Goal: Task Accomplishment & Management: Manage account settings

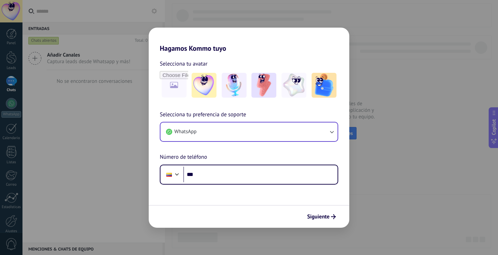
click at [334, 132] on icon "button" at bounding box center [331, 132] width 7 height 7
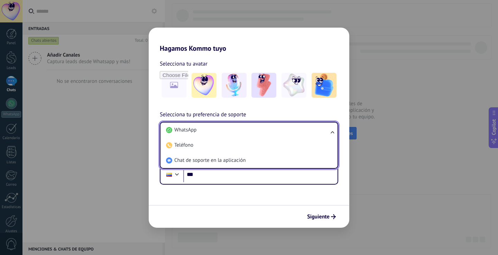
click at [334, 132] on ul "WhatsApp Teléfono Chat de soporte en la aplicación" at bounding box center [249, 145] width 178 height 47
click at [185, 128] on span "WhatsApp" at bounding box center [185, 130] width 22 height 7
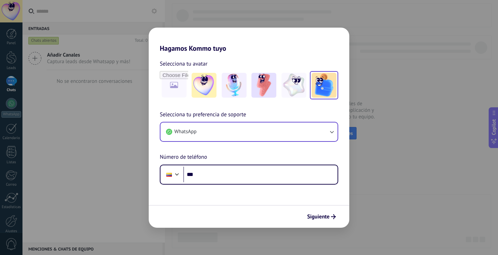
click at [329, 93] on img at bounding box center [323, 85] width 25 height 25
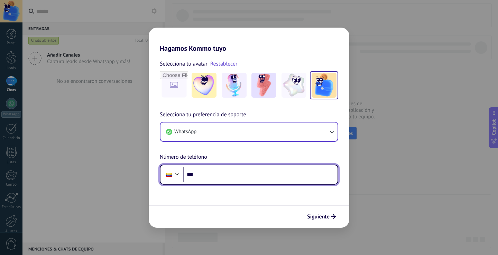
click at [210, 174] on input "***" at bounding box center [260, 175] width 154 height 16
paste input "**********"
type input "**********"
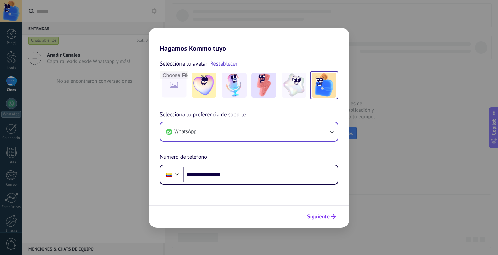
click at [318, 219] on span "Siguiente" at bounding box center [318, 217] width 22 height 5
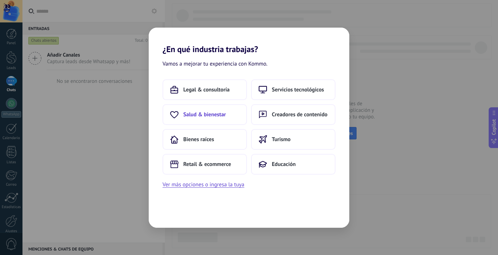
click at [218, 116] on span "Salud & bienestar" at bounding box center [204, 114] width 43 height 7
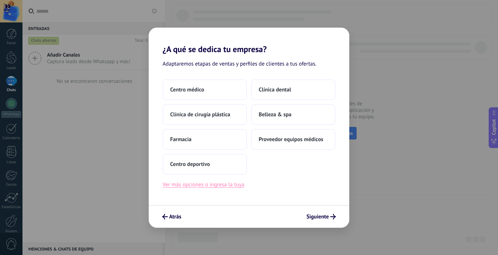
click at [233, 184] on button "Ver más opciones o ingresa la tuya" at bounding box center [203, 184] width 82 height 9
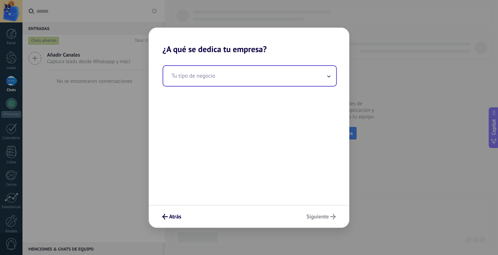
click at [280, 82] on input "text" at bounding box center [249, 76] width 173 height 20
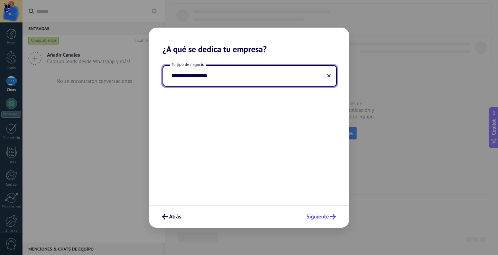
type input "**********"
click at [329, 218] on span "Siguiente" at bounding box center [320, 217] width 29 height 6
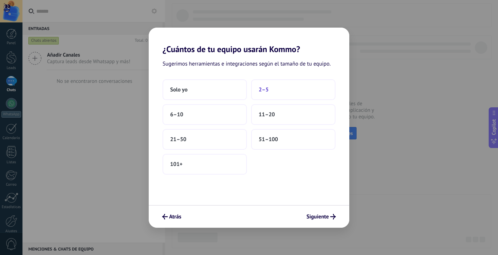
click at [284, 96] on button "2–5" at bounding box center [293, 89] width 84 height 21
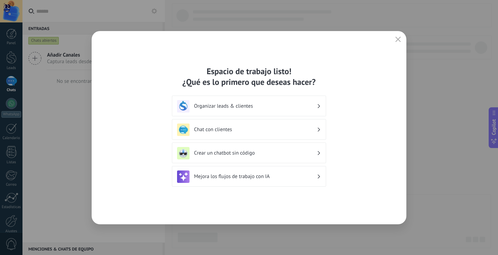
click at [319, 129] on icon at bounding box center [319, 130] width 2 height 4
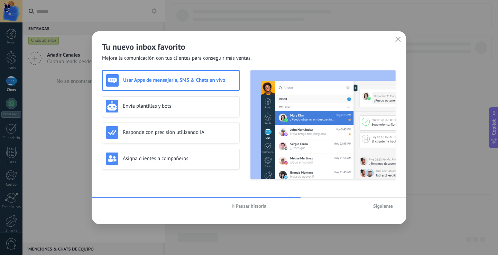
click at [382, 208] on span "Siguiente" at bounding box center [383, 206] width 20 height 5
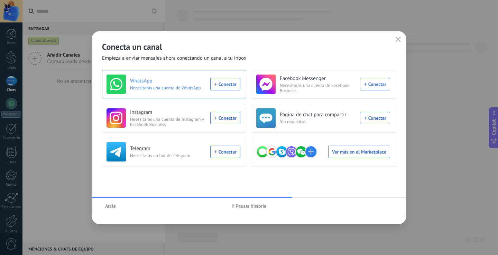
click at [229, 87] on div "WhatsApp Necesitarás una cuenta de WhatsApp Conectar" at bounding box center [173, 84] width 134 height 19
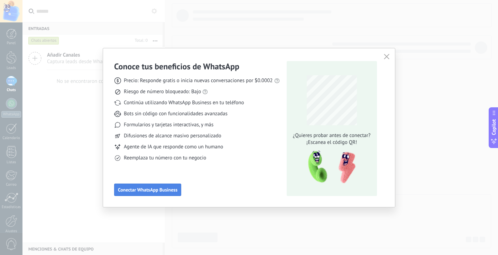
click at [163, 190] on span "Conectar WhatsApp Business" at bounding box center [147, 190] width 59 height 5
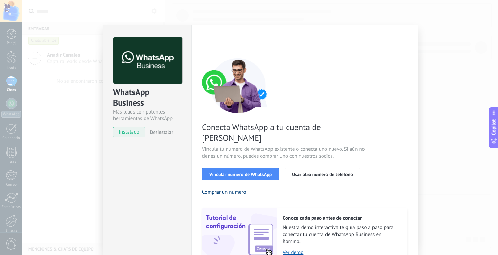
click at [237, 189] on button "Comprar un número" at bounding box center [224, 192] width 44 height 7
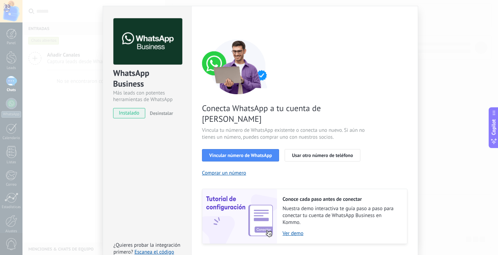
scroll to position [28, 0]
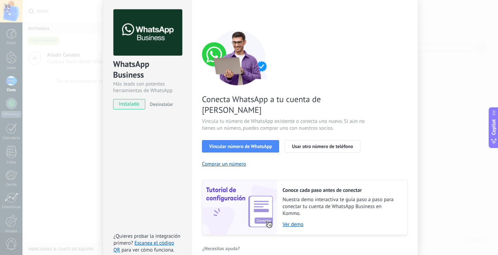
click at [463, 83] on div "WhatsApp Business Más leads con potentes herramientas de WhatsApp instalado Des…" at bounding box center [259, 127] width 475 height 255
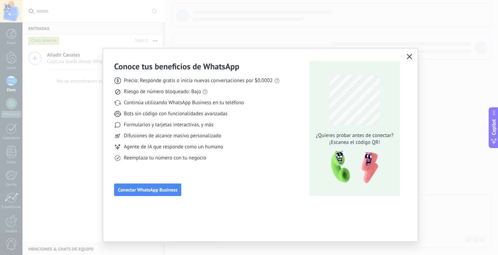
click at [412, 56] on button "button" at bounding box center [409, 57] width 9 height 10
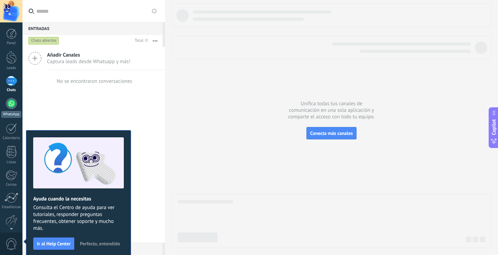
click at [12, 114] on div "WhatsApp" at bounding box center [11, 114] width 20 height 7
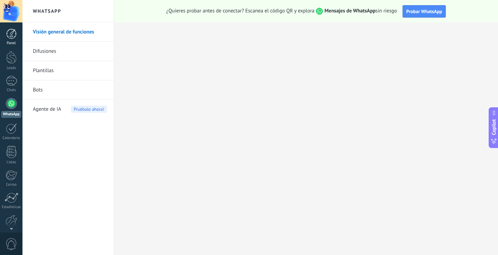
click at [11, 36] on div at bounding box center [11, 34] width 10 height 10
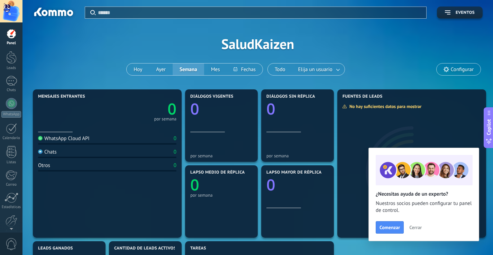
click at [417, 228] on span "Cerrar" at bounding box center [415, 227] width 12 height 5
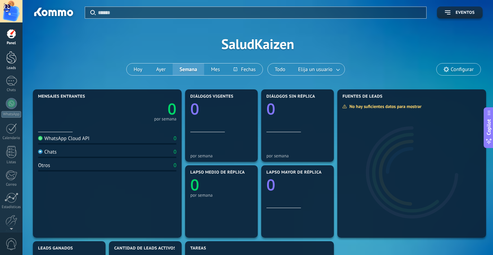
click at [10, 59] on div at bounding box center [11, 57] width 10 height 13
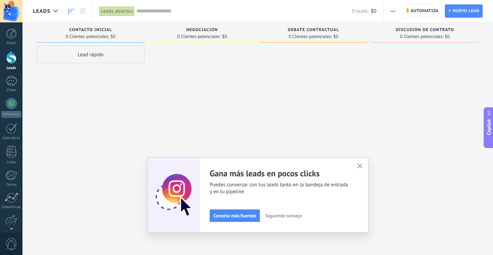
click at [361, 168] on use "button" at bounding box center [359, 166] width 5 height 5
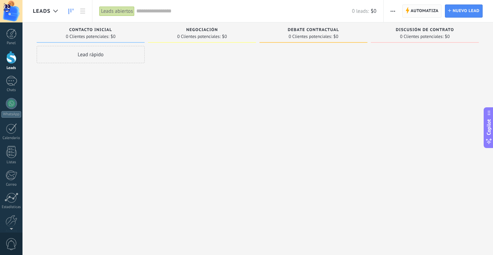
click at [418, 11] on span "Automatiza" at bounding box center [424, 11] width 28 height 12
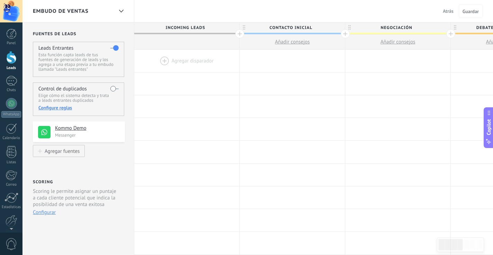
click at [389, 27] on span "Negociación" at bounding box center [396, 27] width 102 height 11
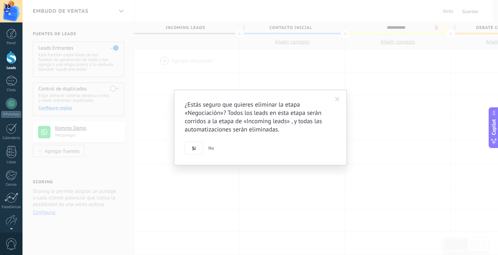
click at [437, 29] on body ".abecls-1,.abecls-2{fill-rule:evenodd}.abecls-2{fill:#fff} .abhcls-1{fill:none}…" at bounding box center [249, 127] width 498 height 255
click at [189, 152] on button "Si" at bounding box center [194, 148] width 18 height 13
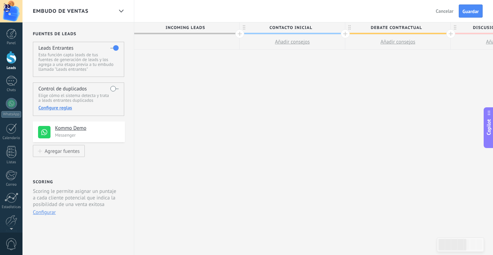
click at [345, 34] on div at bounding box center [344, 33] width 9 height 9
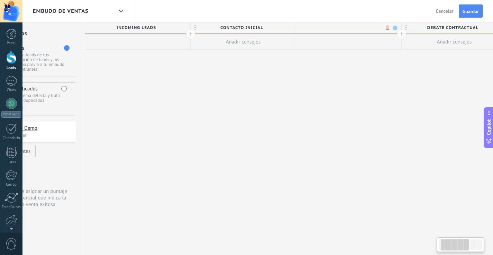
scroll to position [0, 51]
type input "**********"
click at [426, 130] on div "**********" at bounding box center [452, 138] width 738 height 233
click at [399, 34] on div at bounding box center [399, 33] width 9 height 9
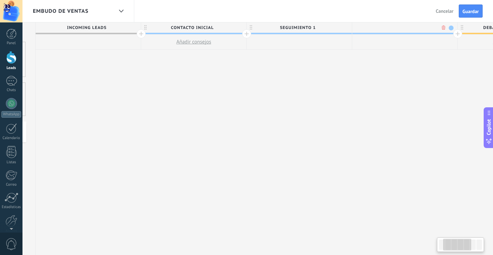
scroll to position [0, 102]
type input "*"
type input "**********"
click at [347, 34] on div at bounding box center [348, 33] width 9 height 9
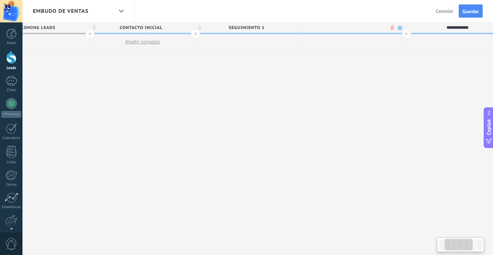
scroll to position [0, 153]
type input "**********"
click at [400, 34] on div at bounding box center [402, 33] width 9 height 9
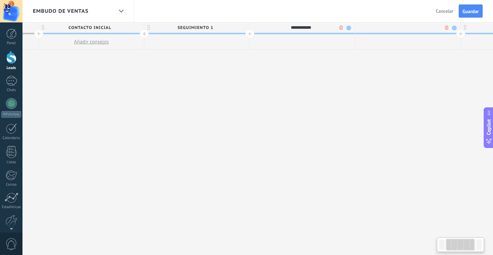
scroll to position [0, 205]
type input "**********"
click at [366, 120] on div "**********" at bounding box center [456, 138] width 1054 height 233
click at [456, 36] on div at bounding box center [456, 33] width 9 height 9
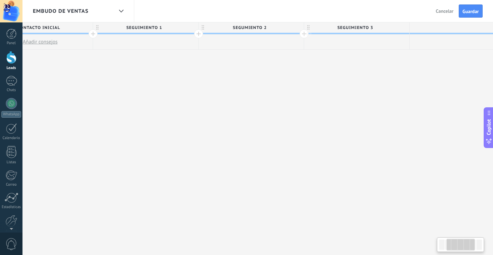
scroll to position [0, 256]
type input "**********"
click at [440, 104] on div "**********" at bounding box center [458, 138] width 1160 height 233
click at [404, 33] on div at bounding box center [405, 33] width 9 height 9
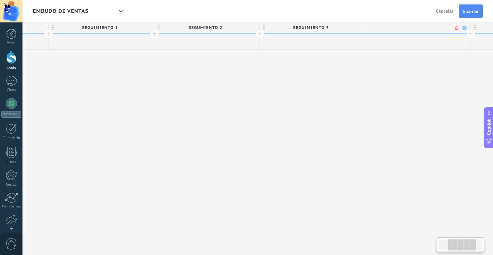
scroll to position [0, 307]
type input "**********"
drag, startPoint x: 371, startPoint y: 103, endPoint x: 371, endPoint y: 108, distance: 5.2
click at [371, 103] on div "**********" at bounding box center [459, 138] width 1265 height 233
click at [479, 248] on div at bounding box center [479, 245] width 6 height 10
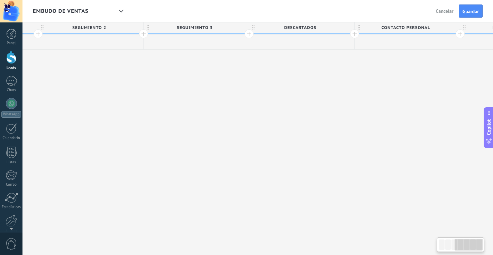
scroll to position [0, 522]
drag, startPoint x: 468, startPoint y: 245, endPoint x: 486, endPoint y: 191, distance: 56.5
click at [487, 244] on body ".abecls-1,.abecls-2{fill-rule:evenodd}.abecls-2{fill:#fff} .abhcls-1{fill:none}…" at bounding box center [246, 127] width 493 height 255
drag, startPoint x: 471, startPoint y: 245, endPoint x: 481, endPoint y: 243, distance: 10.5
click at [483, 245] on div at bounding box center [460, 245] width 47 height 15
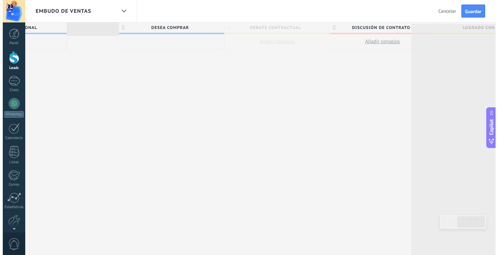
scroll to position [0, 839]
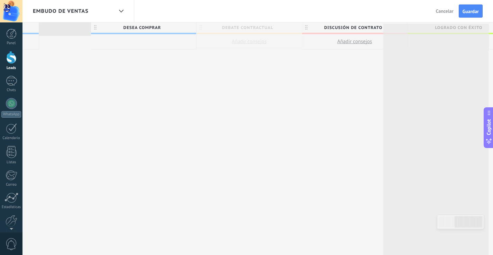
drag, startPoint x: 460, startPoint y: 27, endPoint x: 422, endPoint y: 34, distance: 37.8
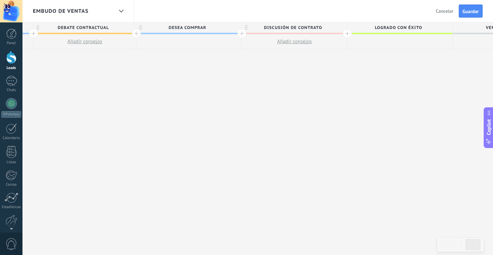
click at [210, 28] on span "Desea comprar" at bounding box center [187, 27] width 102 height 11
click at [324, 27] on span "Discusión de contrato" at bounding box center [293, 27] width 102 height 11
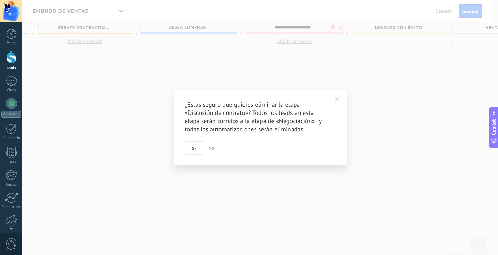
click at [333, 27] on body ".abecls-1,.abecls-2{fill-rule:evenodd}.abecls-2{fill:#fff} .abhcls-1{fill:none}…" at bounding box center [249, 127] width 498 height 255
click at [191, 148] on button "Si" at bounding box center [194, 148] width 18 height 13
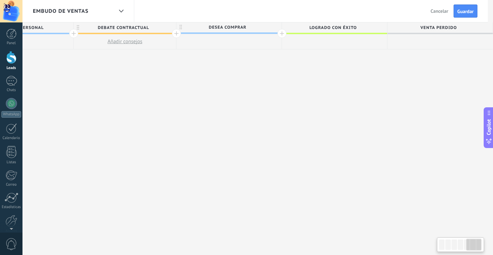
scroll to position [0, 793]
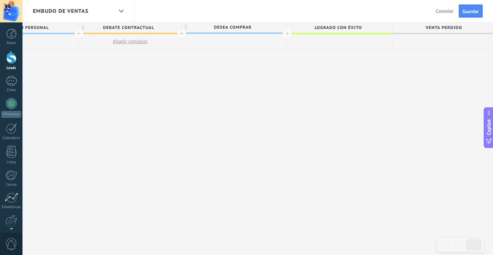
click at [352, 31] on span "Logrado con éxito" at bounding box center [338, 27] width 102 height 11
click at [371, 26] on input "**********" at bounding box center [338, 27] width 92 height 10
click at [331, 28] on input "**********" at bounding box center [338, 27] width 92 height 10
drag, startPoint x: 310, startPoint y: 28, endPoint x: 301, endPoint y: 28, distance: 8.6
click at [310, 28] on input "**********" at bounding box center [338, 27] width 92 height 10
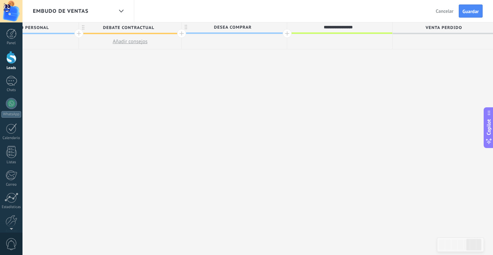
click at [303, 26] on input "**********" at bounding box center [338, 27] width 92 height 10
click at [271, 27] on span "Desea comprar" at bounding box center [232, 27] width 102 height 11
click at [302, 27] on span "Logrado con éxito" at bounding box center [338, 27] width 102 height 11
drag, startPoint x: 357, startPoint y: 25, endPoint x: 362, endPoint y: 25, distance: 4.1
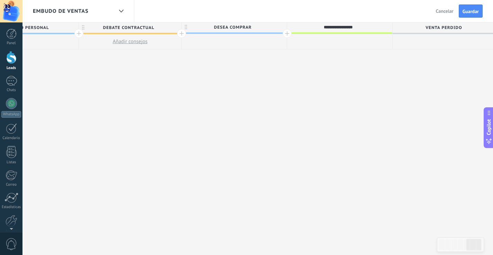
click at [358, 25] on input "**********" at bounding box center [338, 27] width 92 height 10
drag, startPoint x: 374, startPoint y: 26, endPoint x: 383, endPoint y: 27, distance: 9.4
click at [381, 27] on input "**********" at bounding box center [338, 27] width 92 height 10
click at [386, 29] on div "**********" at bounding box center [338, 27] width 102 height 10
click at [431, 28] on span "Venta Perdido" at bounding box center [443, 27] width 102 height 11
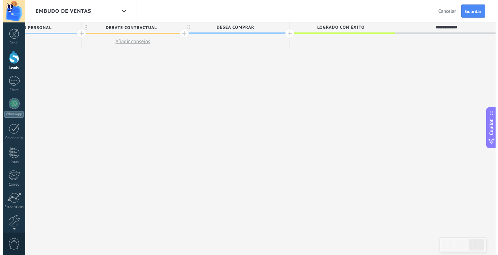
scroll to position [0, 0]
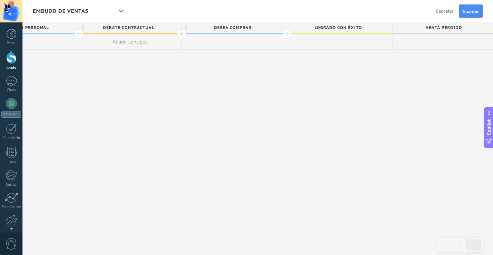
drag, startPoint x: 303, startPoint y: 26, endPoint x: 313, endPoint y: 29, distance: 10.2
click at [313, 29] on span "Logrado con éxito" at bounding box center [338, 27] width 102 height 11
drag, startPoint x: 354, startPoint y: 27, endPoint x: 374, endPoint y: 27, distance: 19.7
click at [360, 27] on input "**********" at bounding box center [338, 27] width 92 height 10
click at [377, 27] on input "**********" at bounding box center [338, 27] width 92 height 10
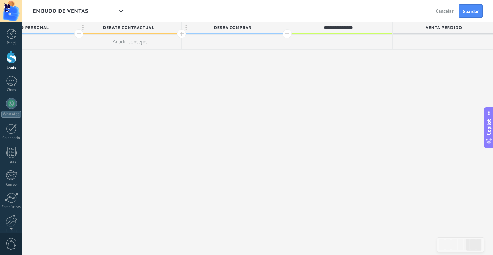
click at [387, 27] on div "**********" at bounding box center [338, 27] width 102 height 10
click at [166, 27] on span "Debate contractual" at bounding box center [128, 27] width 99 height 11
click at [169, 29] on body ".abecls-1,.abecls-2{fill-rule:evenodd}.abecls-2{fill:#fff} .abhcls-1{fill:none}…" at bounding box center [246, 127] width 493 height 255
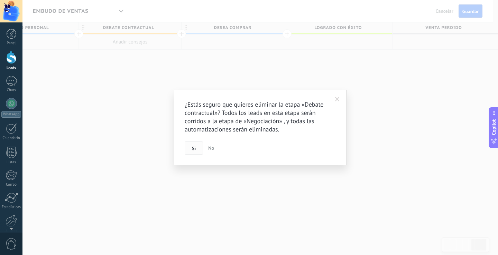
click at [195, 147] on span "Si" at bounding box center [194, 148] width 4 height 5
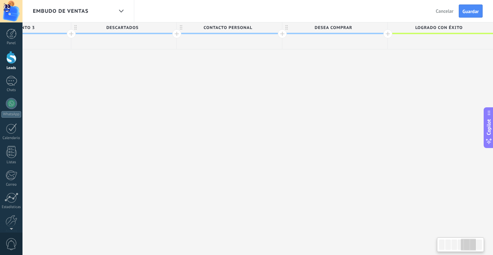
scroll to position [0, 584]
drag, startPoint x: 204, startPoint y: 150, endPoint x: 309, endPoint y: 150, distance: 105.4
click at [309, 150] on div "**********" at bounding box center [77, 138] width 1054 height 233
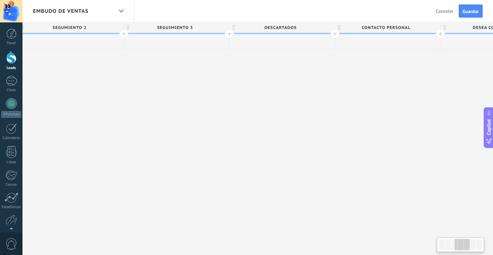
drag, startPoint x: 281, startPoint y: 143, endPoint x: 433, endPoint y: 160, distance: 153.0
click at [433, 160] on div "**********" at bounding box center [229, 138] width 1054 height 233
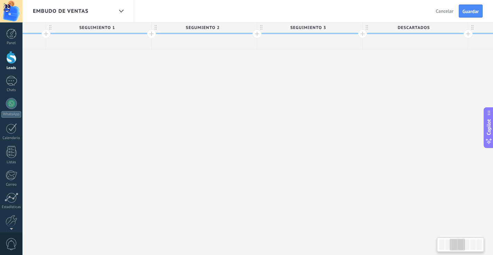
drag, startPoint x: 246, startPoint y: 149, endPoint x: 380, endPoint y: 147, distance: 133.1
click at [380, 147] on div "**********" at bounding box center [362, 138] width 1054 height 233
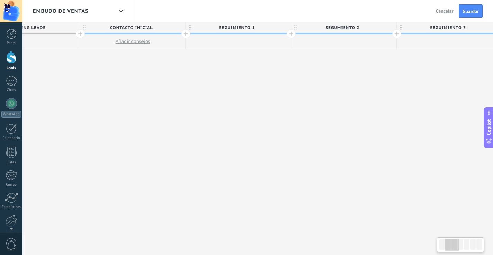
drag, startPoint x: 250, startPoint y: 148, endPoint x: 389, endPoint y: 145, distance: 139.0
click at [389, 145] on div "**********" at bounding box center [502, 138] width 1054 height 233
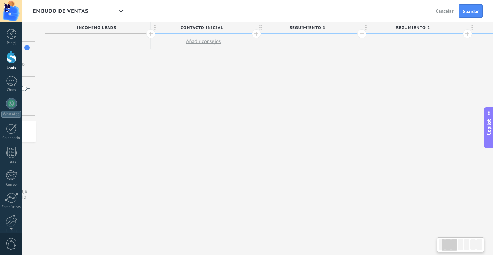
scroll to position [0, 53]
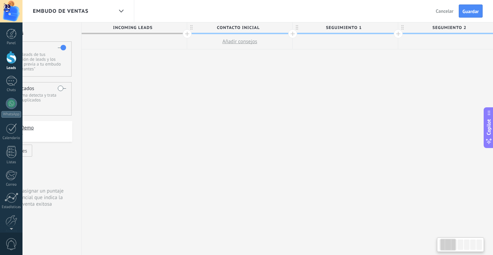
drag, startPoint x: 260, startPoint y: 147, endPoint x: 367, endPoint y: 145, distance: 106.8
click at [476, 9] on span "Guardar" at bounding box center [470, 11] width 16 height 5
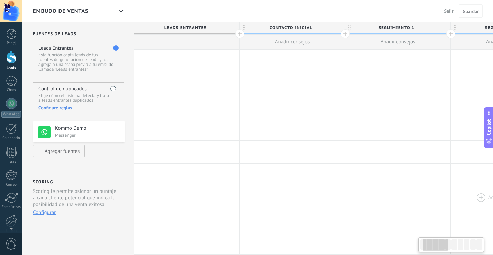
scroll to position [0, 53]
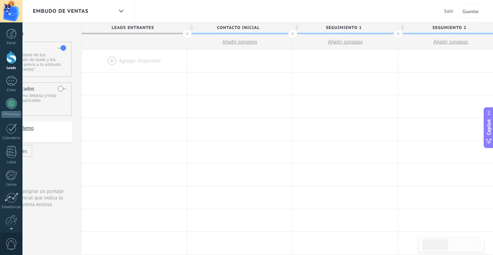
click at [136, 62] on div at bounding box center [134, 61] width 105 height 22
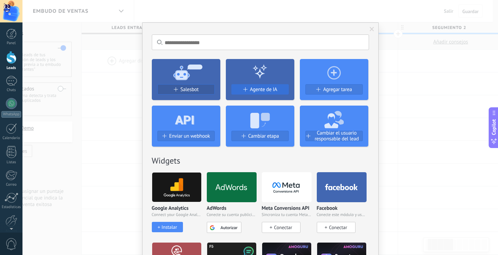
click at [246, 88] on div "Agente de IA" at bounding box center [260, 90] width 57 height 6
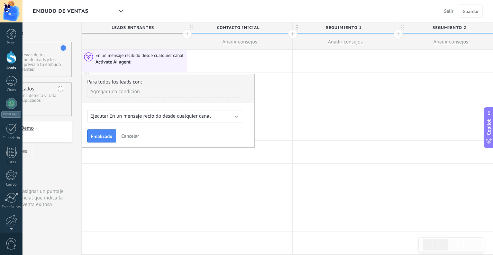
click at [238, 118] on div "Ejecutar: En un mensaje recibido desde cualquier canal" at bounding box center [164, 116] width 155 height 12
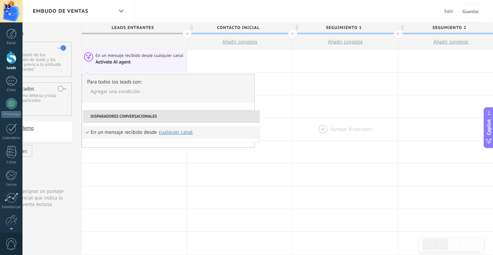
click at [311, 139] on div at bounding box center [344, 129] width 105 height 22
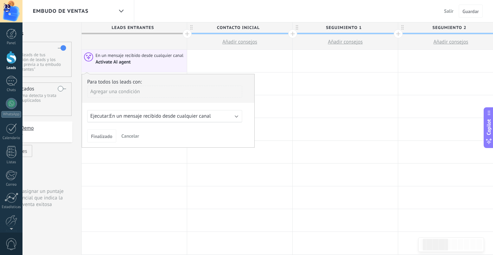
click at [132, 136] on span "Cancelar" at bounding box center [130, 136] width 18 height 6
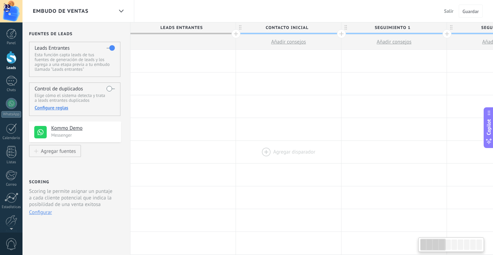
drag, startPoint x: 209, startPoint y: 148, endPoint x: 310, endPoint y: 146, distance: 101.6
click at [264, 147] on div at bounding box center [288, 152] width 105 height 22
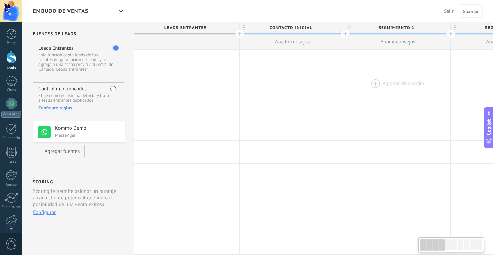
drag, startPoint x: 303, startPoint y: 113, endPoint x: 406, endPoint y: 85, distance: 107.1
click at [468, 13] on span "Guardar" at bounding box center [470, 11] width 16 height 5
click at [469, 12] on span "Guardar" at bounding box center [470, 11] width 16 height 5
click at [446, 12] on span "Salir" at bounding box center [448, 11] width 9 height 6
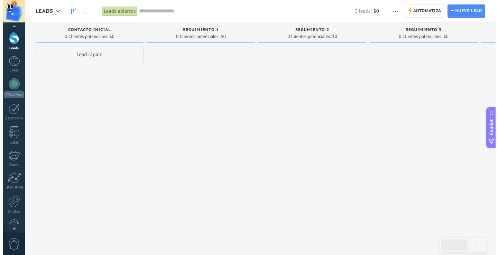
scroll to position [32, 0]
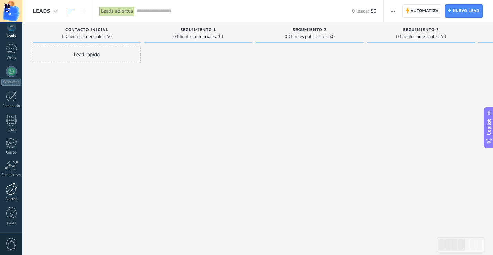
click at [15, 197] on link "Ajustes" at bounding box center [11, 192] width 22 height 19
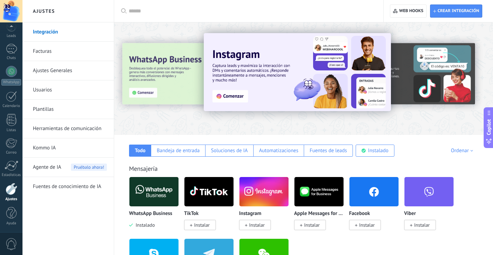
click at [88, 168] on span "Pruébalo ahora!" at bounding box center [89, 167] width 36 height 7
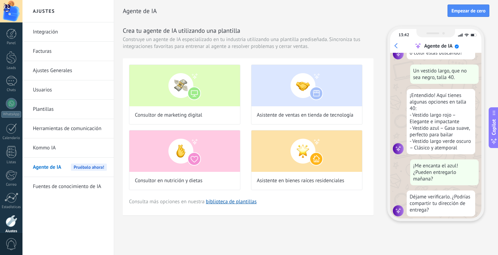
scroll to position [83, 0]
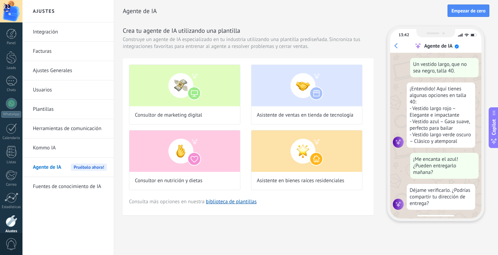
click at [245, 206] on div "Consultor de marketing digital Asistente de ventas en tienda de tecnología Cons…" at bounding box center [248, 136] width 251 height 157
click at [245, 204] on link "biblioteca de plantillas" at bounding box center [231, 202] width 51 height 7
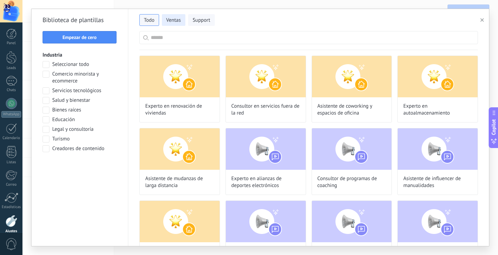
scroll to position [177, 0]
click at [169, 22] on span "Ventas" at bounding box center [173, 20] width 15 height 7
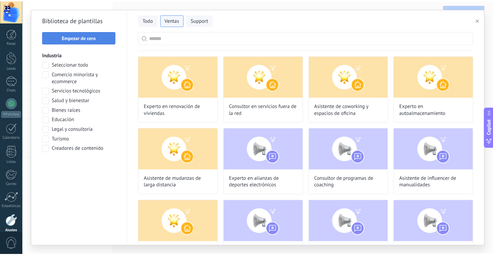
scroll to position [70, 0]
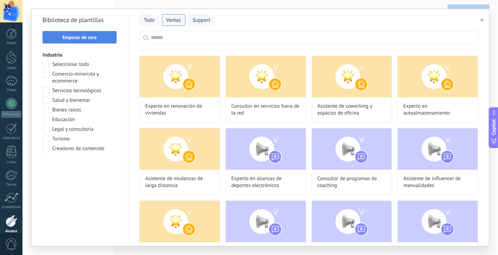
click at [92, 40] on button "Empezar de cero" at bounding box center [80, 37] width 74 height 12
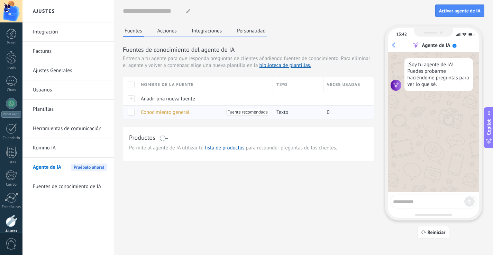
click at [176, 113] on span "Conocimiento general" at bounding box center [165, 112] width 49 height 7
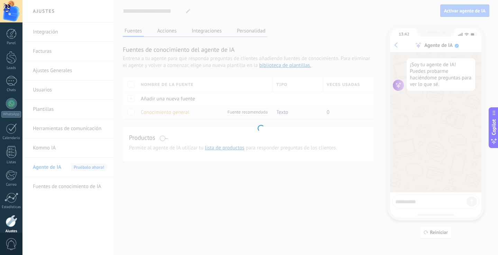
type input "**********"
type textarea "**********"
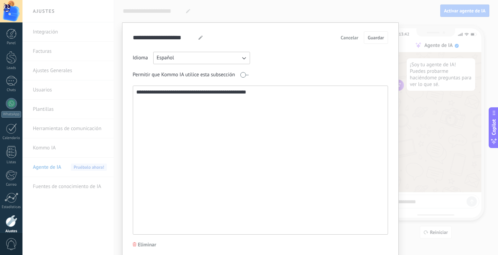
click at [347, 38] on span "Cancelar" at bounding box center [349, 37] width 18 height 5
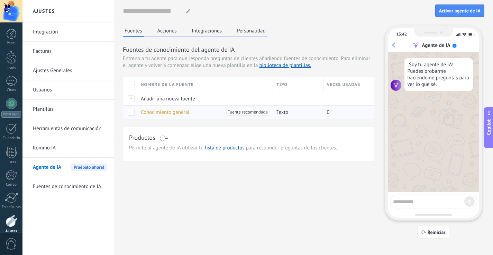
click at [259, 112] on span "Fuente recomendada" at bounding box center [247, 112] width 40 height 7
click at [284, 112] on span "Texto" at bounding box center [282, 112] width 12 height 7
click at [228, 148] on link "lista de productos" at bounding box center [224, 148] width 39 height 7
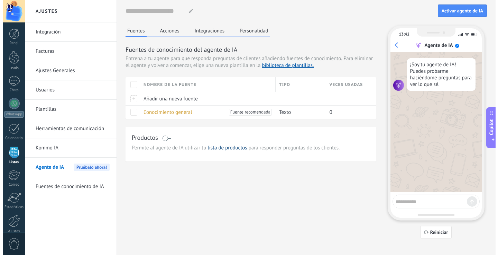
scroll to position [18, 0]
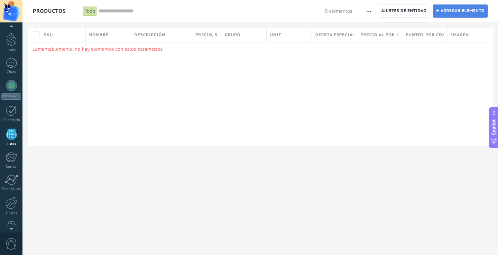
click at [451, 9] on span "Agregar elemento" at bounding box center [462, 11] width 44 height 12
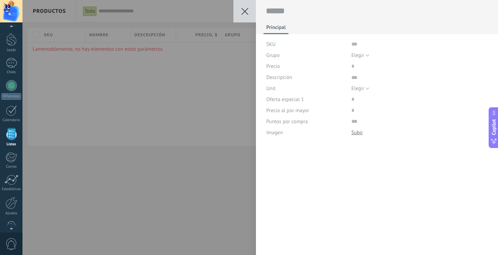
scroll to position [7, 0]
click at [357, 134] on div at bounding box center [356, 133] width 11 height 7
click at [273, 42] on span "SKU" at bounding box center [270, 44] width 9 height 5
click at [356, 45] on input "text" at bounding box center [419, 44] width 137 height 11
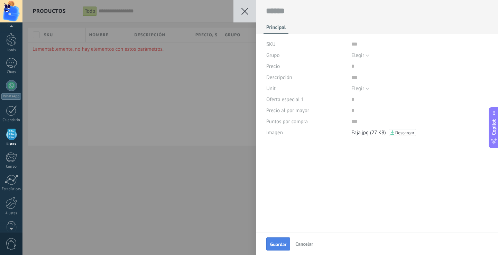
click at [279, 243] on span "Guardar" at bounding box center [278, 244] width 16 height 5
click at [279, 13] on textarea at bounding box center [377, 11] width 222 height 11
type textarea "*"
type textarea "**"
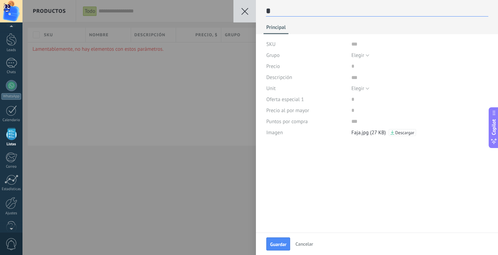
type textarea "**"
type textarea "***"
type textarea "****"
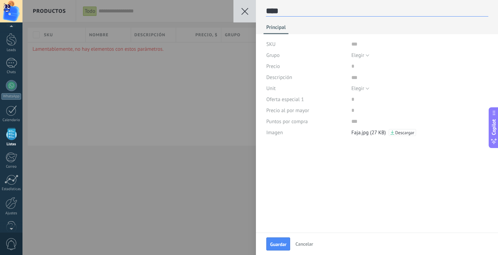
scroll to position [10, 0]
drag, startPoint x: 289, startPoint y: 10, endPoint x: 263, endPoint y: 10, distance: 26.3
click at [263, 10] on div "****" at bounding box center [377, 8] width 242 height 17
paste textarea "**********"
type textarea "**********"
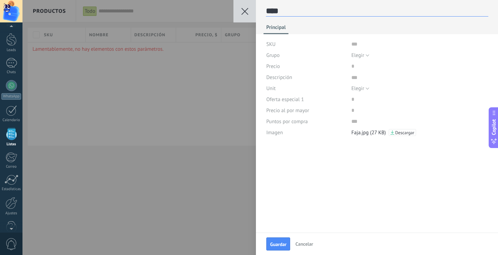
type textarea "**********"
click at [365, 56] on button "Elegir" at bounding box center [360, 55] width 18 height 11
click at [364, 67] on span "Todos los productos" at bounding box center [413, 67] width 138 height 7
click at [354, 68] on input "price" at bounding box center [373, 66] width 44 height 11
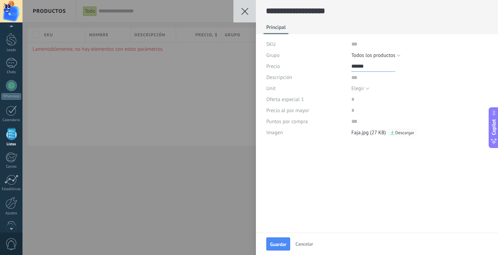
drag, startPoint x: 367, startPoint y: 67, endPoint x: 332, endPoint y: 65, distance: 35.3
click at [332, 65] on div "Precio" at bounding box center [377, 66] width 222 height 11
type input "***"
click at [367, 89] on button "Elegir" at bounding box center [360, 88] width 18 height 11
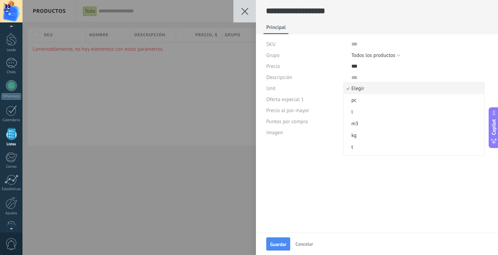
click at [358, 187] on div "**********" at bounding box center [377, 116] width 242 height 233
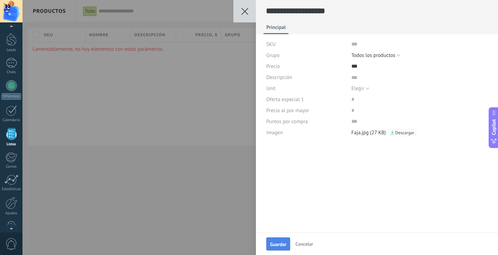
click at [278, 244] on span "Guardar" at bounding box center [278, 244] width 16 height 5
click at [245, 15] on icon at bounding box center [244, 11] width 7 height 7
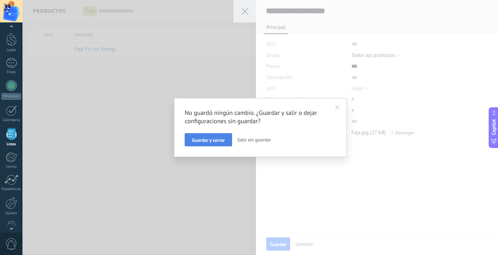
click at [221, 142] on span "Guardar y cerrar" at bounding box center [208, 140] width 33 height 5
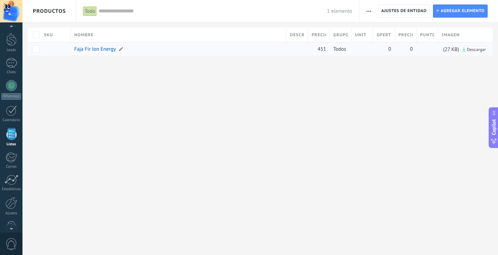
click at [105, 52] on link "Faja Fir Ion Energy" at bounding box center [94, 49] width 41 height 7
type textarea "***"
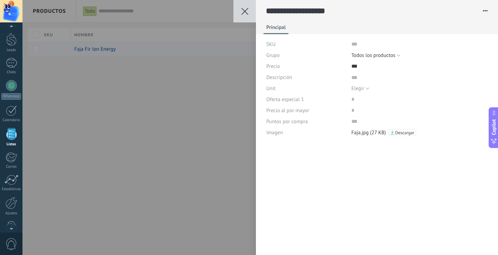
scroll to position [7, 0]
click at [356, 66] on input "price" at bounding box center [373, 66] width 44 height 11
click at [361, 67] on input "price" at bounding box center [373, 66] width 44 height 11
drag, startPoint x: 362, startPoint y: 67, endPoint x: 310, endPoint y: 58, distance: 51.9
click at [310, 58] on div "SKU Grupo Elegir Todos los productos Todos los productos Precio Descripción Uni…" at bounding box center [377, 89] width 222 height 100
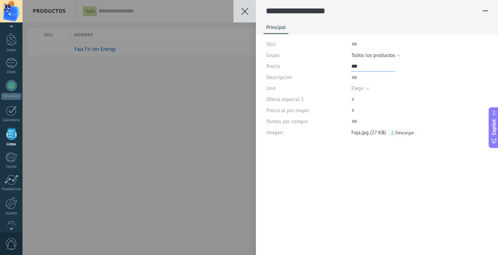
click at [380, 66] on input "price" at bounding box center [373, 66] width 44 height 11
click at [351, 66] on input "price" at bounding box center [373, 66] width 44 height 11
click at [354, 68] on input "price" at bounding box center [373, 66] width 44 height 11
click at [352, 67] on input "price" at bounding box center [373, 66] width 44 height 11
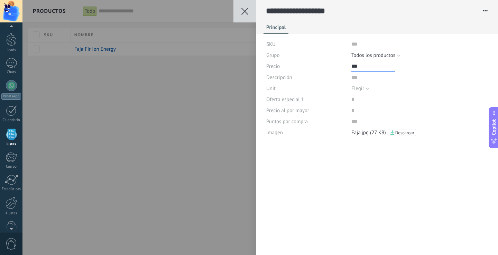
click at [364, 68] on input "price" at bounding box center [373, 66] width 44 height 11
type input "***"
click at [484, 12] on span "button" at bounding box center [485, 12] width 6 height 2
click at [247, 12] on icon at bounding box center [244, 11] width 7 height 7
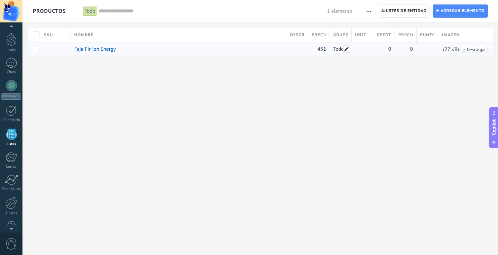
click at [345, 49] on span at bounding box center [346, 49] width 7 height 7
click at [378, 50] on button "Todos los productos" at bounding box center [357, 49] width 49 height 9
click at [359, 50] on span "Elegir" at bounding box center [360, 49] width 62 height 7
click at [349, 51] on button "Elegir" at bounding box center [342, 49] width 18 height 9
click at [350, 61] on span "Todos los productos" at bounding box center [360, 61] width 62 height 7
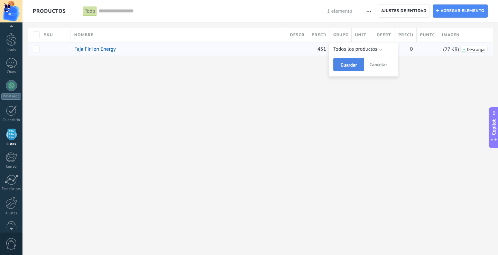
click at [353, 66] on span "Guardar" at bounding box center [348, 65] width 16 height 5
click at [449, 13] on span "Agregar elemento" at bounding box center [462, 11] width 44 height 12
type textarea "***"
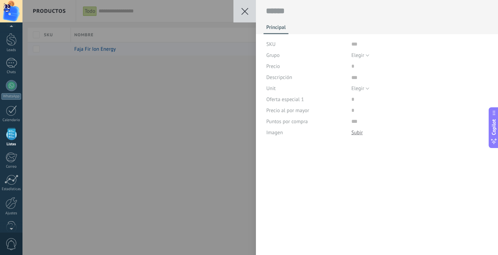
scroll to position [7, 0]
click at [366, 56] on button "Elegir" at bounding box center [360, 55] width 18 height 11
click at [249, 13] on button at bounding box center [244, 11] width 22 height 22
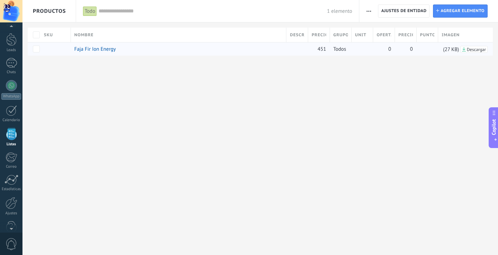
click at [367, 12] on span "button" at bounding box center [368, 10] width 4 height 13
click at [375, 30] on span "Importar" at bounding box center [381, 29] width 19 height 14
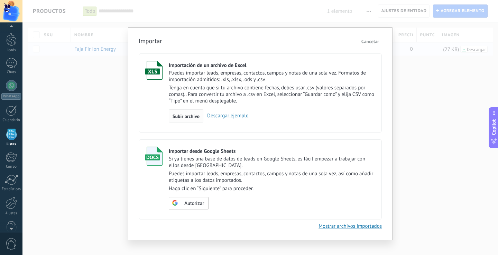
click at [195, 119] on span "Subir archivo" at bounding box center [185, 116] width 27 height 5
click at [0, 0] on input "Importación de un archivo de Excel Puedes importar leads, empresas, contactos, …" at bounding box center [0, 0] width 0 height 0
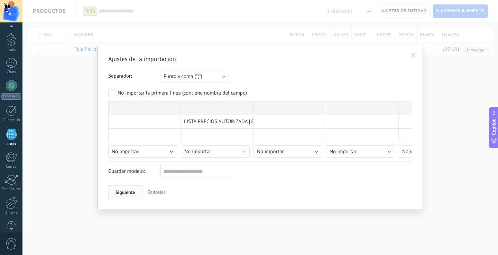
click at [129, 194] on span "Siguiente" at bounding box center [125, 192] width 20 height 5
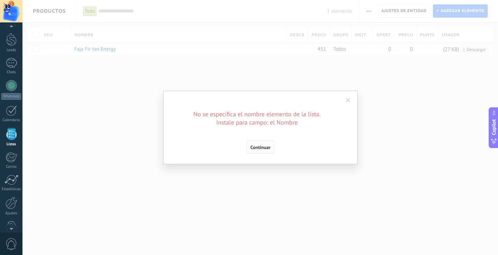
click at [263, 149] on span "Continuar" at bounding box center [260, 147] width 20 height 5
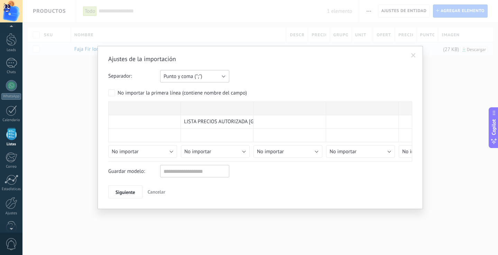
click at [225, 77] on button "Punto y coma (";")" at bounding box center [194, 76] width 69 height 12
click at [194, 99] on span "Tabulación (" ")" at bounding box center [191, 100] width 71 height 7
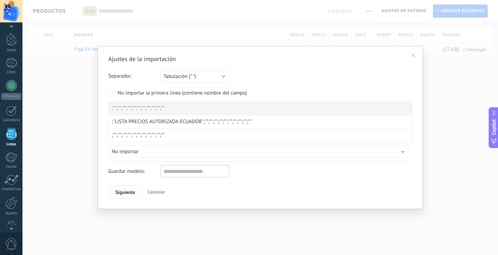
click at [125, 193] on span "Siguiente" at bounding box center [125, 192] width 20 height 5
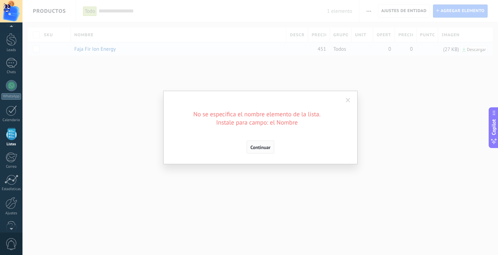
click at [260, 148] on span "Continuar" at bounding box center [260, 147] width 20 height 5
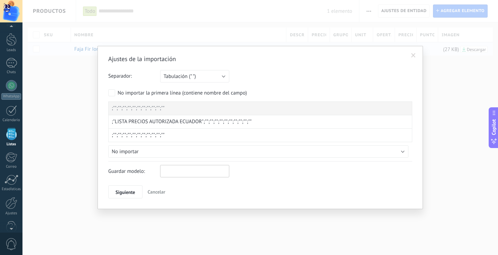
click at [174, 174] on input "text" at bounding box center [194, 171] width 69 height 12
type input "**********"
click at [404, 153] on button "No importar" at bounding box center [258, 152] width 300 height 12
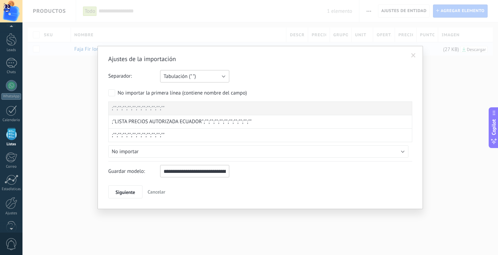
click at [221, 78] on button "Tabulación (" ")" at bounding box center [194, 76] width 69 height 12
click at [221, 78] on span "Punto y coma (";")" at bounding box center [191, 76] width 71 height 7
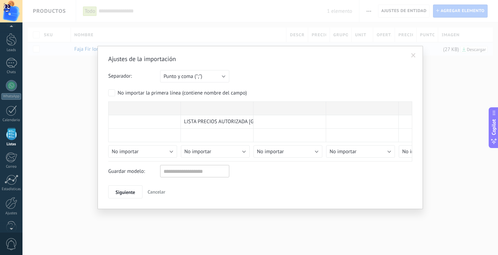
click at [221, 78] on button "Punto y coma (";")" at bounding box center [194, 76] width 69 height 12
click at [178, 101] on span "Tabulación (" ")" at bounding box center [191, 100] width 71 height 7
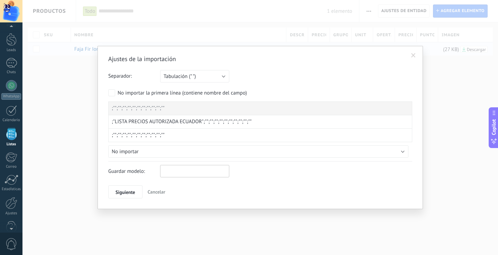
click at [192, 176] on input "text" at bounding box center [194, 171] width 69 height 12
type input "**********"
click at [136, 192] on button "Siguiente" at bounding box center [125, 192] width 34 height 13
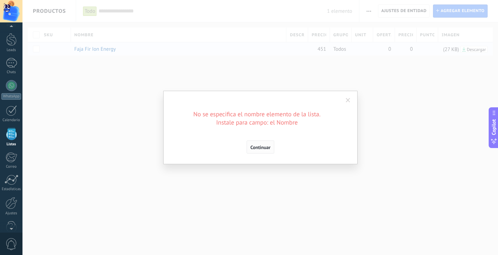
click at [265, 149] on span "Continuar" at bounding box center [260, 147] width 20 height 5
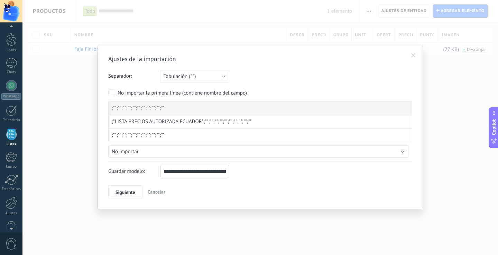
click at [157, 192] on span "Cancelar" at bounding box center [157, 192] width 18 height 6
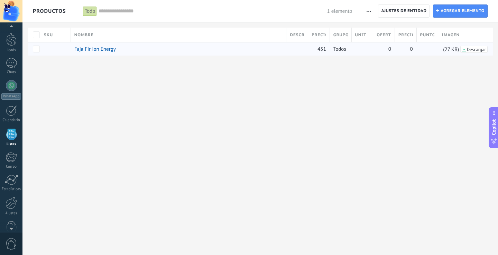
click at [368, 11] on icon "button" at bounding box center [368, 11] width 4 height 1
click at [385, 45] on span "Categorías" at bounding box center [383, 43] width 23 height 14
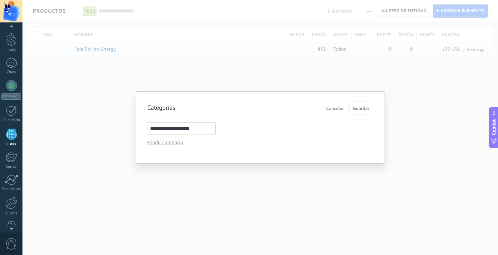
click at [338, 109] on span "Cancelar" at bounding box center [335, 108] width 18 height 5
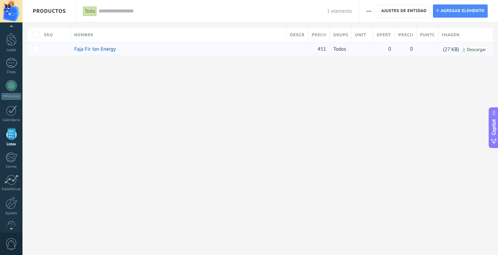
click at [366, 14] on span "button" at bounding box center [368, 10] width 4 height 13
click at [378, 29] on span "Importar" at bounding box center [381, 29] width 19 height 14
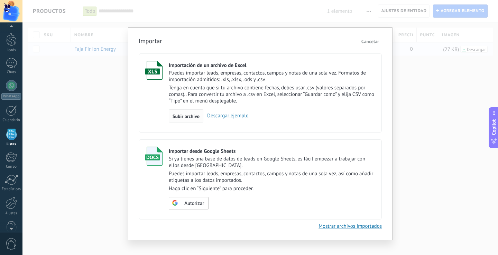
click at [195, 117] on span "Subir archivo" at bounding box center [185, 116] width 27 height 5
click at [0, 0] on input "Importación de un archivo de Excel Puedes importar leads, empresas, contactos, …" at bounding box center [0, 0] width 0 height 0
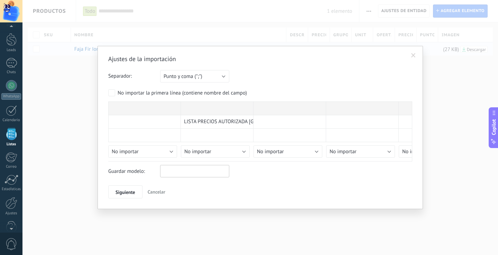
click at [207, 172] on input "text" at bounding box center [194, 171] width 69 height 12
type input "**********"
click at [225, 78] on button "Punto y coma (";")" at bounding box center [194, 76] width 69 height 12
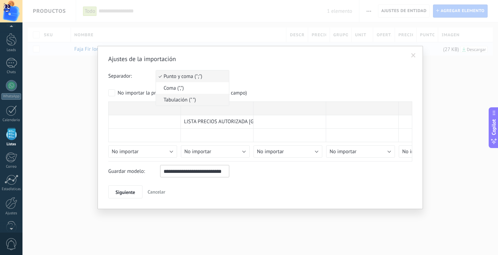
click at [186, 99] on span "Tabulación (" ")" at bounding box center [191, 100] width 71 height 7
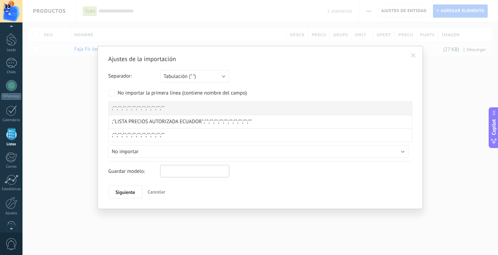
click at [193, 172] on input "text" at bounding box center [194, 171] width 69 height 12
type input "**********"
click at [123, 192] on span "Siguiente" at bounding box center [125, 192] width 20 height 5
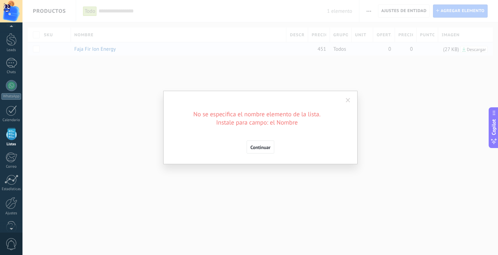
scroll to position [0, 0]
click at [266, 148] on span "Continuar" at bounding box center [260, 147] width 20 height 5
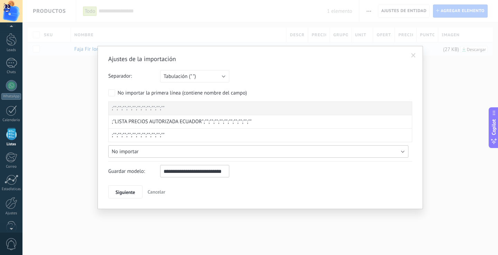
click at [237, 153] on button "No importar" at bounding box center [258, 152] width 300 height 12
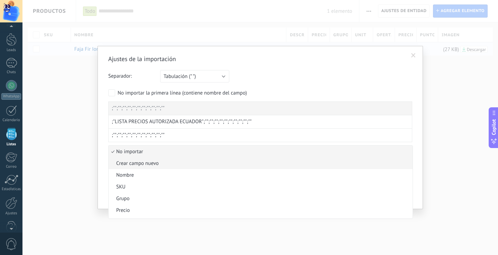
click at [153, 164] on span "Crear campo nuevo" at bounding box center [260, 163] width 302 height 7
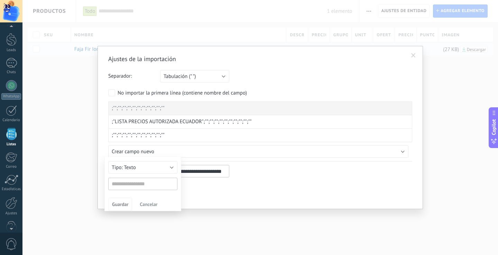
type input "**********"
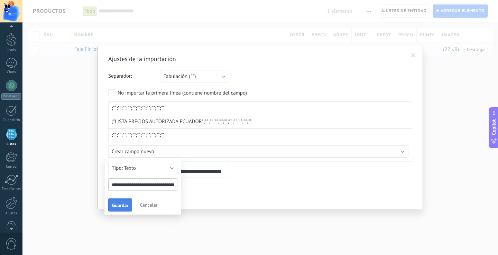
click at [122, 206] on span "Guardar" at bounding box center [120, 205] width 16 height 5
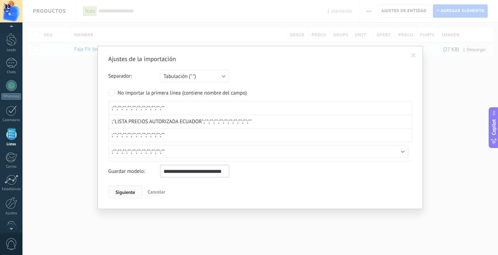
click at [130, 193] on span "Siguiente" at bounding box center [125, 192] width 20 height 5
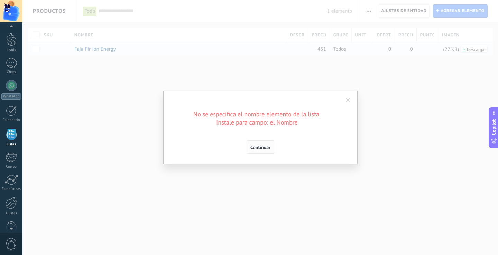
click at [262, 147] on span "Continuar" at bounding box center [260, 147] width 20 height 5
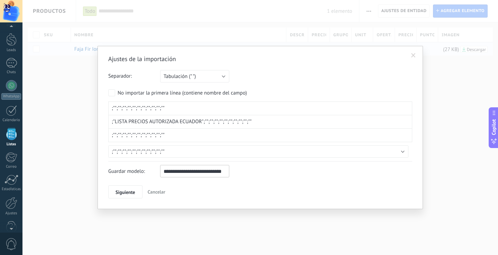
drag, startPoint x: 247, startPoint y: 122, endPoint x: 252, endPoint y: 121, distance: 4.9
click at [247, 122] on span ";"LISTA PRECIOS AUTORIZADA ECUADOR";"";"";"";"";"";"";"";"";"";""" at bounding box center [182, 122] width 140 height 7
drag, startPoint x: 258, startPoint y: 121, endPoint x: 213, endPoint y: 120, distance: 44.9
click at [213, 120] on div ";"LISTA PRECIOS AUTORIZADA ECUADOR";"";"";"";"";"";"";"";"";"";""" at bounding box center [260, 121] width 304 height 13
click at [236, 123] on span ";"LISTA PRECIOS AUTORIZADA ECUADOR";"";"";"";"";"";"";"";"";"";""" at bounding box center [182, 122] width 140 height 7
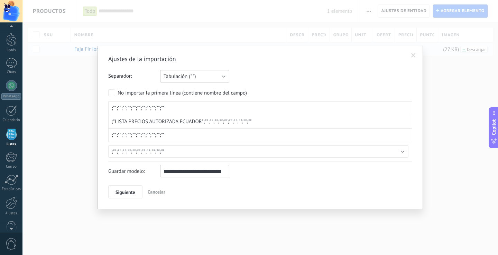
click at [221, 76] on button "Tabulación (" ")" at bounding box center [194, 76] width 69 height 12
click at [194, 78] on span "Punto y coma (";")" at bounding box center [191, 76] width 71 height 7
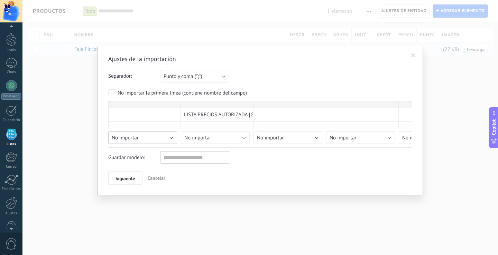
click at [171, 151] on div "Ajustes de la importación Separador: Punto y [MEDICAL_DATA] (";") [MEDICAL_DATA…" at bounding box center [260, 120] width 304 height 130
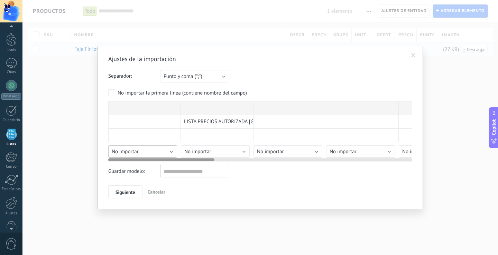
click at [171, 153] on div "Ajustes de la importación Separador: Punto y [MEDICAL_DATA] (";") [MEDICAL_DATA…" at bounding box center [260, 127] width 304 height 144
click at [202, 122] on span "LISTA PRECIOS AUTORIZADA [GEOGRAPHIC_DATA]" at bounding box center [239, 122] width 111 height 7
drag, startPoint x: 203, startPoint y: 122, endPoint x: 308, endPoint y: 122, distance: 105.1
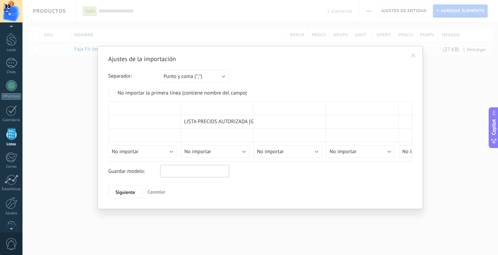
click at [175, 171] on input "text" at bounding box center [194, 171] width 69 height 12
type input "******"
click at [133, 192] on span "Siguiente" at bounding box center [125, 192] width 20 height 5
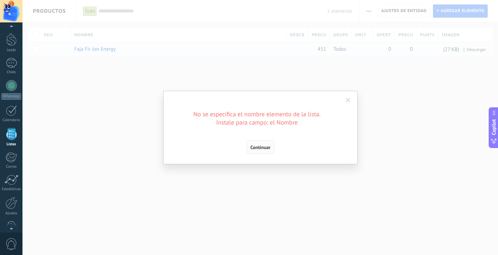
click at [262, 147] on span "Continuar" at bounding box center [260, 147] width 20 height 5
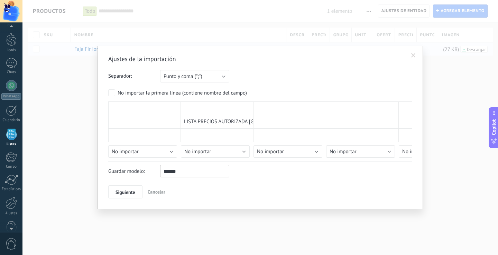
click at [185, 174] on input "******" at bounding box center [194, 171] width 69 height 12
click at [222, 76] on button "Punto y coma (";")" at bounding box center [194, 76] width 69 height 12
click at [180, 97] on span "Tabulación (" ")" at bounding box center [191, 100] width 71 height 7
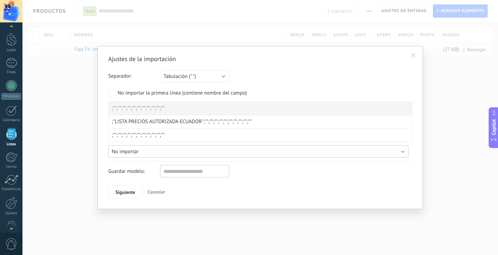
click at [319, 154] on button "No importar" at bounding box center [258, 152] width 300 height 12
click at [436, 115] on div "Ajustes de la importación Separador: Punto y [MEDICAL_DATA] (";") [MEDICAL_DATA…" at bounding box center [259, 127] width 475 height 255
click at [156, 193] on span "Cancelar" at bounding box center [157, 192] width 18 height 6
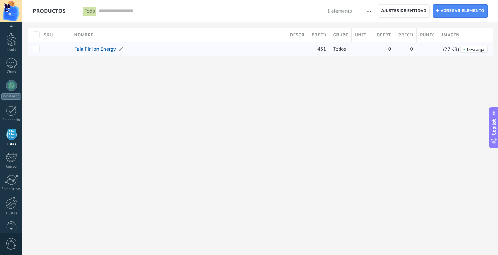
click at [102, 49] on link "Faja Fir Ion Energy" at bounding box center [94, 49] width 41 height 7
type textarea "***"
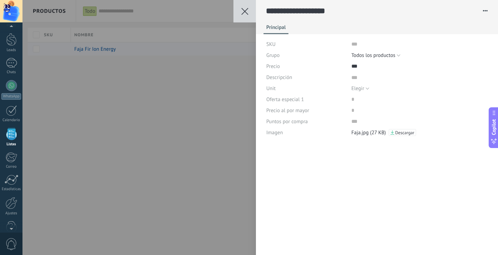
scroll to position [7, 0]
click at [245, 15] on button at bounding box center [244, 11] width 22 height 22
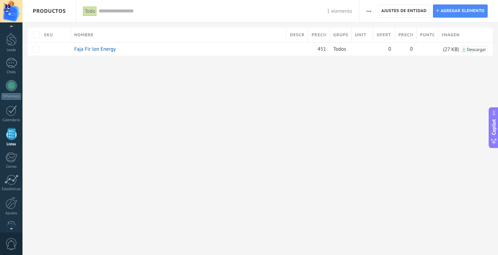
click at [296, 36] on span "Descripción" at bounding box center [297, 35] width 15 height 7
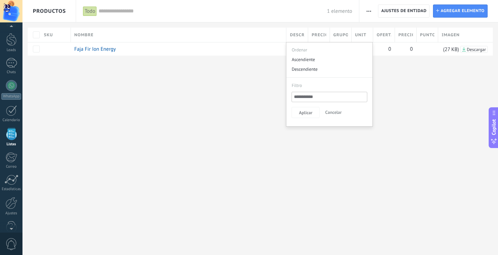
click at [314, 36] on span "Precio , $" at bounding box center [318, 35] width 15 height 7
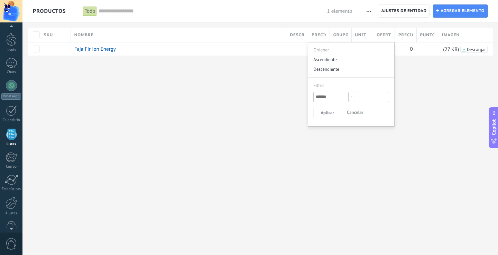
click at [336, 35] on span "Grupo" at bounding box center [340, 35] width 15 height 7
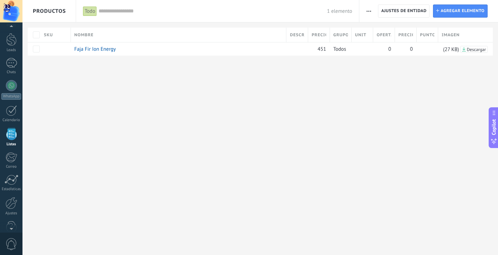
click at [395, 77] on div "**********" at bounding box center [259, 39] width 475 height 78
click at [53, 50] on span at bounding box center [53, 49] width 7 height 7
click at [92, 66] on span "Cancelar" at bounding box center [88, 65] width 18 height 6
click at [303, 36] on span "Descripción" at bounding box center [297, 35] width 15 height 7
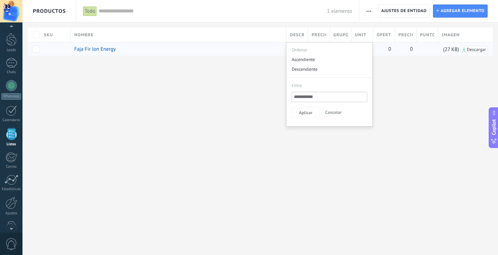
click at [264, 106] on div "**********" at bounding box center [259, 127] width 475 height 255
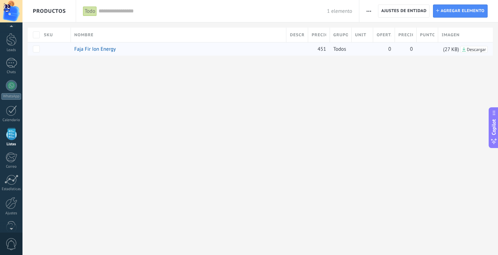
click at [366, 13] on div at bounding box center [249, 11] width 498 height 22
click at [367, 13] on span "button" at bounding box center [368, 10] width 4 height 13
click at [387, 57] on span "Ajuste de lista" at bounding box center [387, 57] width 31 height 14
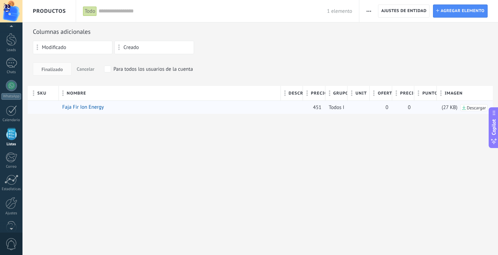
click at [371, 12] on button "button" at bounding box center [369, 10] width 10 height 13
click at [381, 31] on span "Importar" at bounding box center [381, 29] width 19 height 14
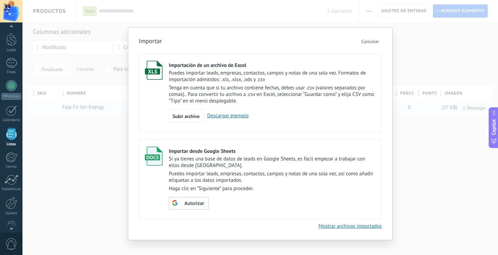
click at [234, 116] on link "Descargar ejemplo" at bounding box center [225, 116] width 45 height 7
click at [375, 40] on span "Cancelar" at bounding box center [370, 41] width 18 height 6
